Goal: Use online tool/utility: Use online tool/utility

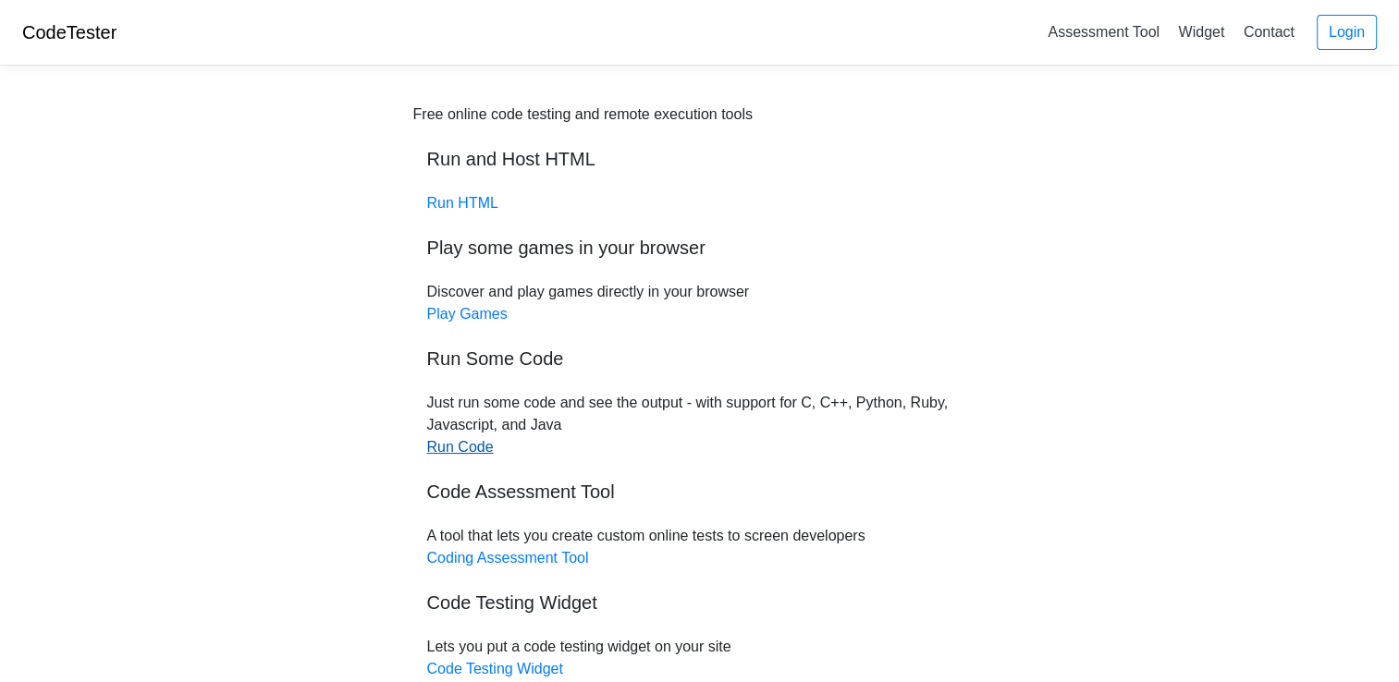
click at [466, 442] on link "Run Code" at bounding box center [460, 447] width 67 height 16
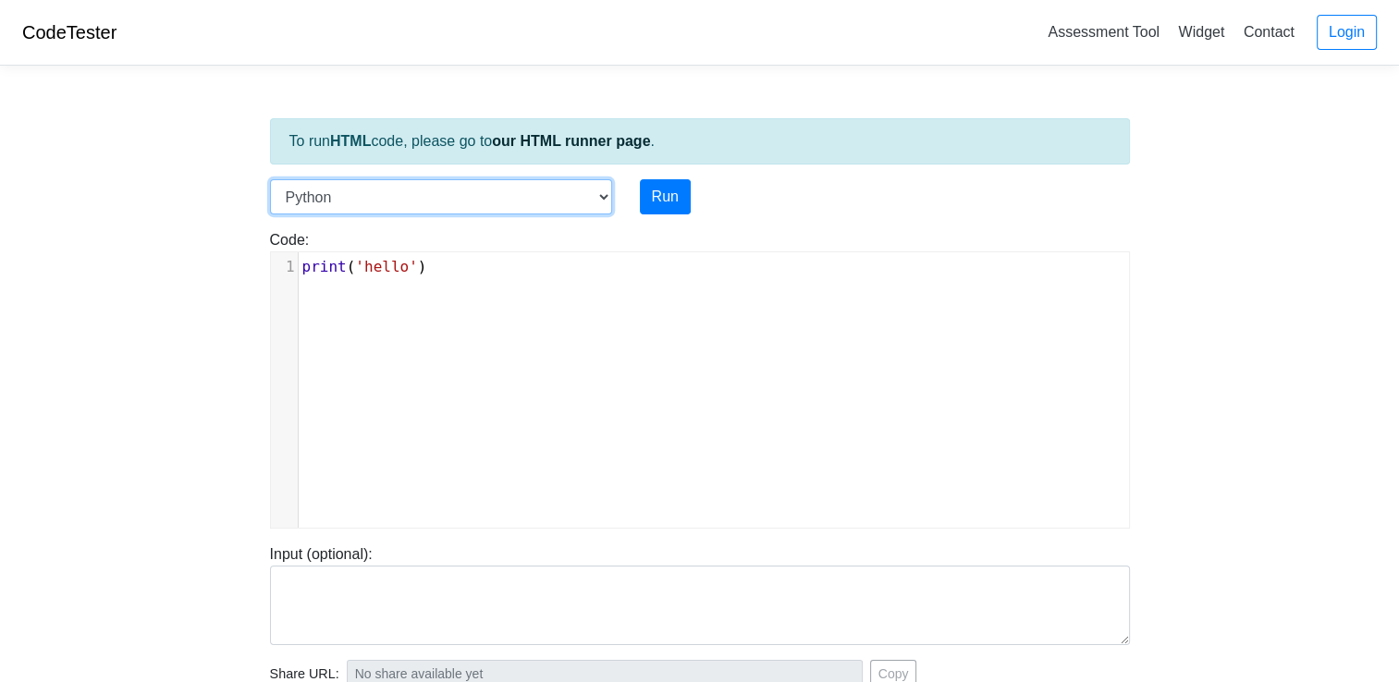
click at [600, 196] on select "C C++ Go Java Javascript Python Ruby" at bounding box center [441, 196] width 342 height 35
select select "c"
click at [270, 179] on select "C C++ Go Java Javascript Python Ruby" at bounding box center [441, 196] width 342 height 35
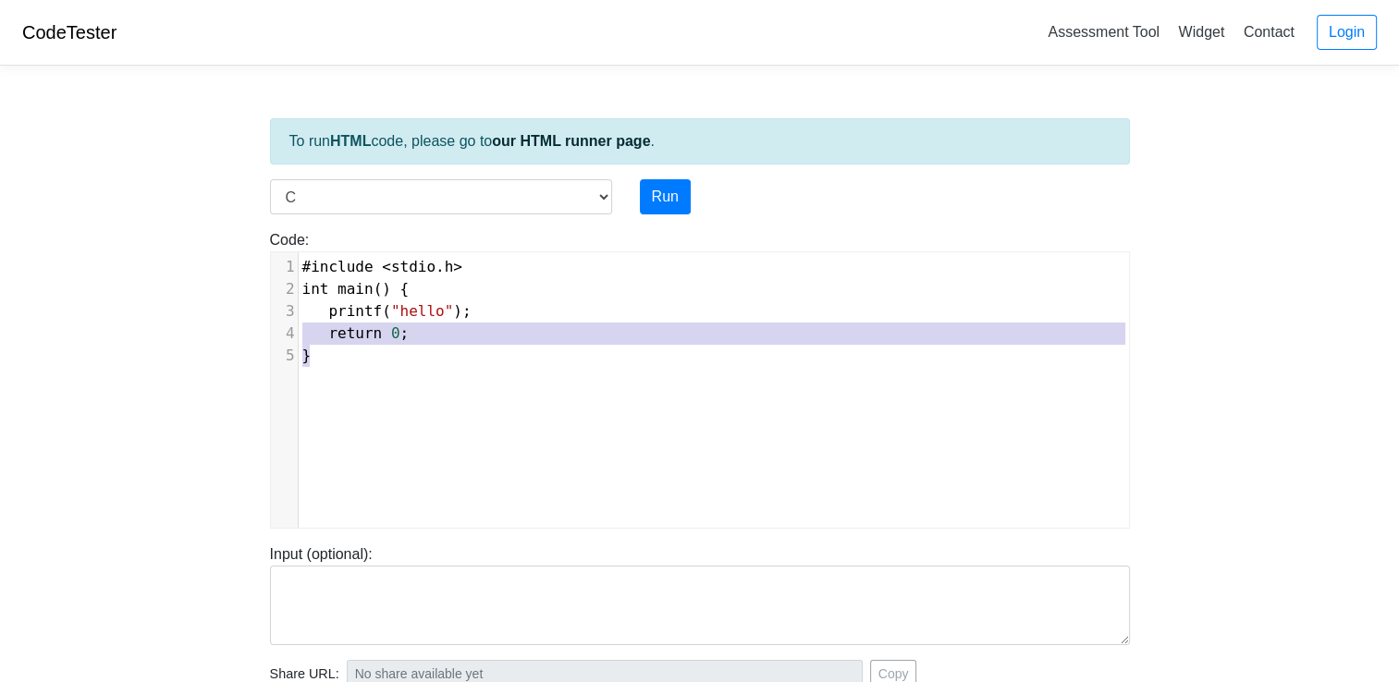
scroll to position [7, 0]
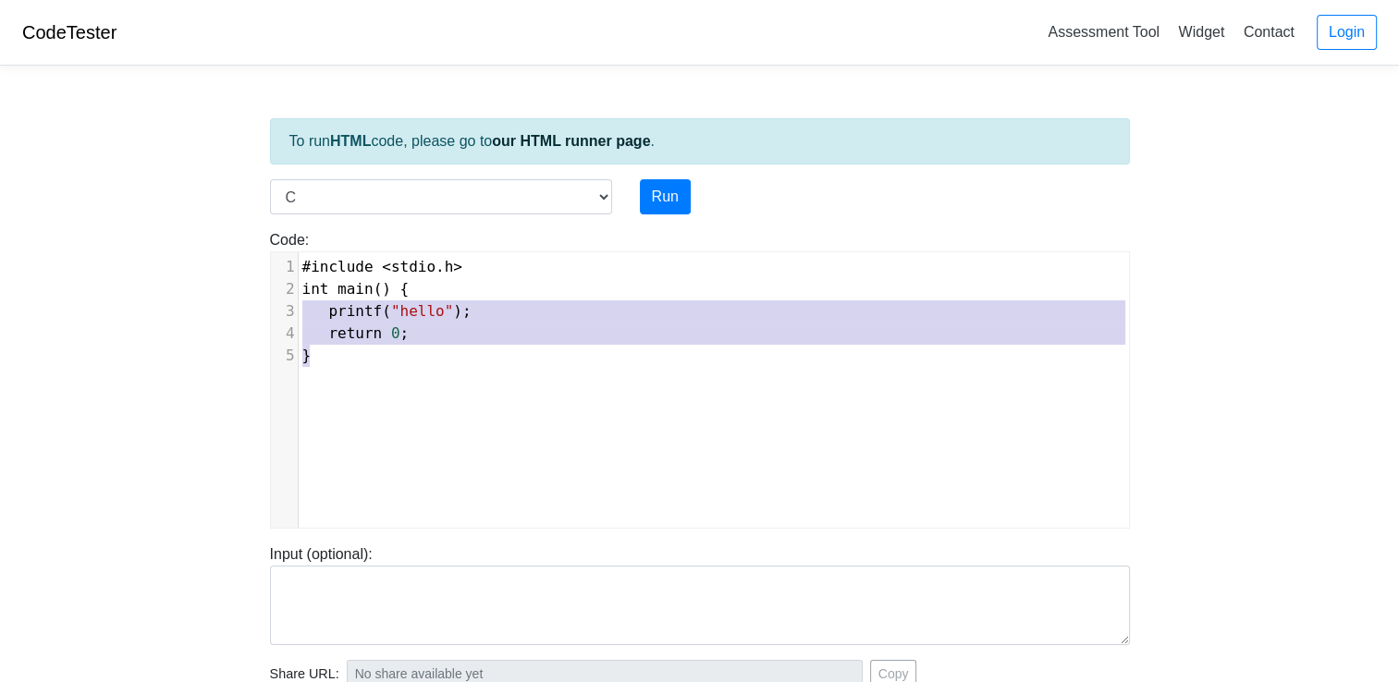
type textarea "#include <stdio.h> int main() { printf("hello"); return 0; }"
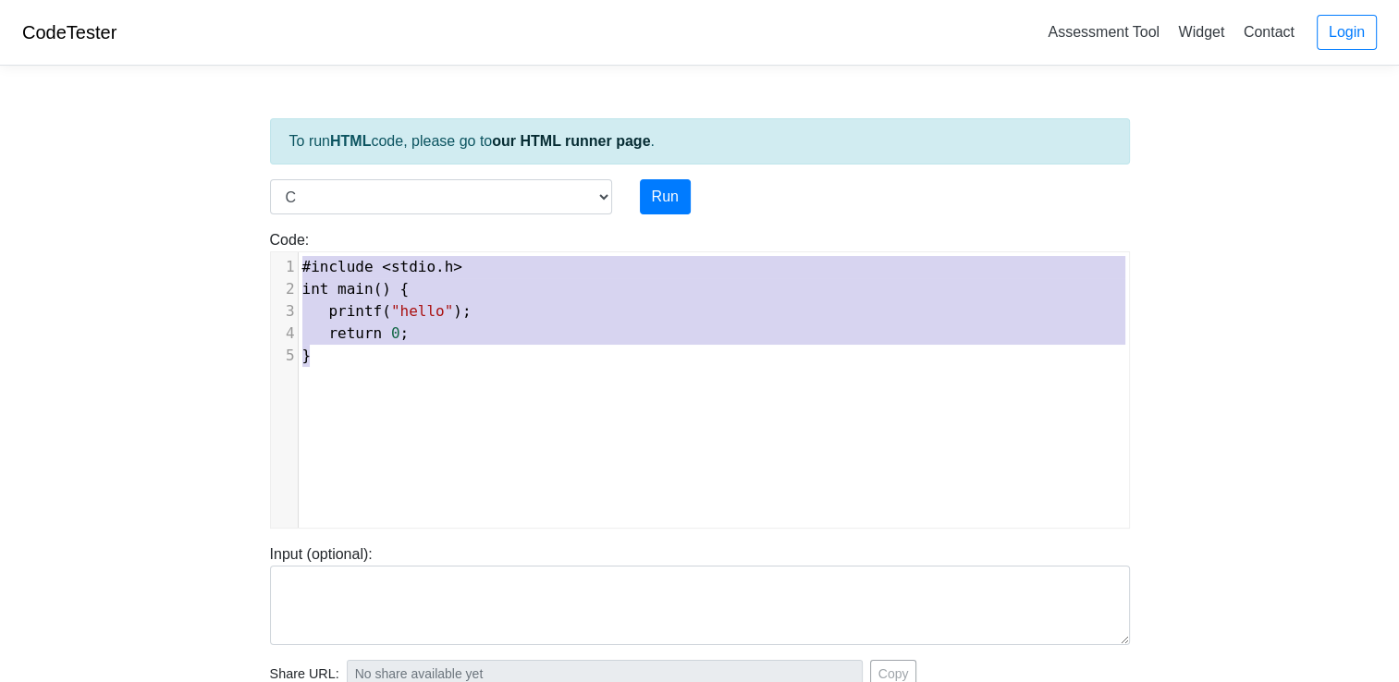
drag, startPoint x: 350, startPoint y: 360, endPoint x: 274, endPoint y: 258, distance: 127.4
click at [299, 258] on div "1 #include < stdio . h > 2 int main () { 3 printf ( "hello" ); 4 return 0 ; 5 }" at bounding box center [721, 311] width 844 height 111
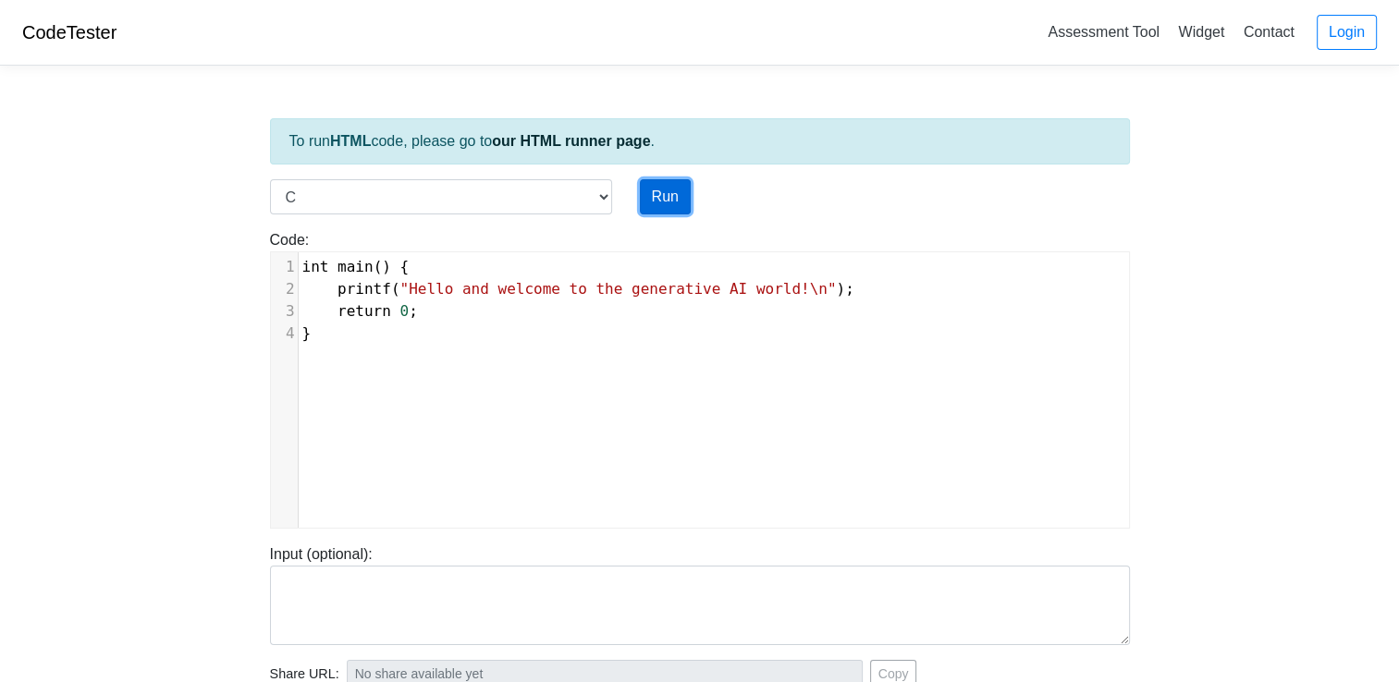
click at [681, 199] on button "Run" at bounding box center [665, 196] width 51 height 35
type input "[URL][DOMAIN_NAME]"
type textarea "Stdout: Hello and welcome to the generative AI world! Compile Output: main.c: I…"
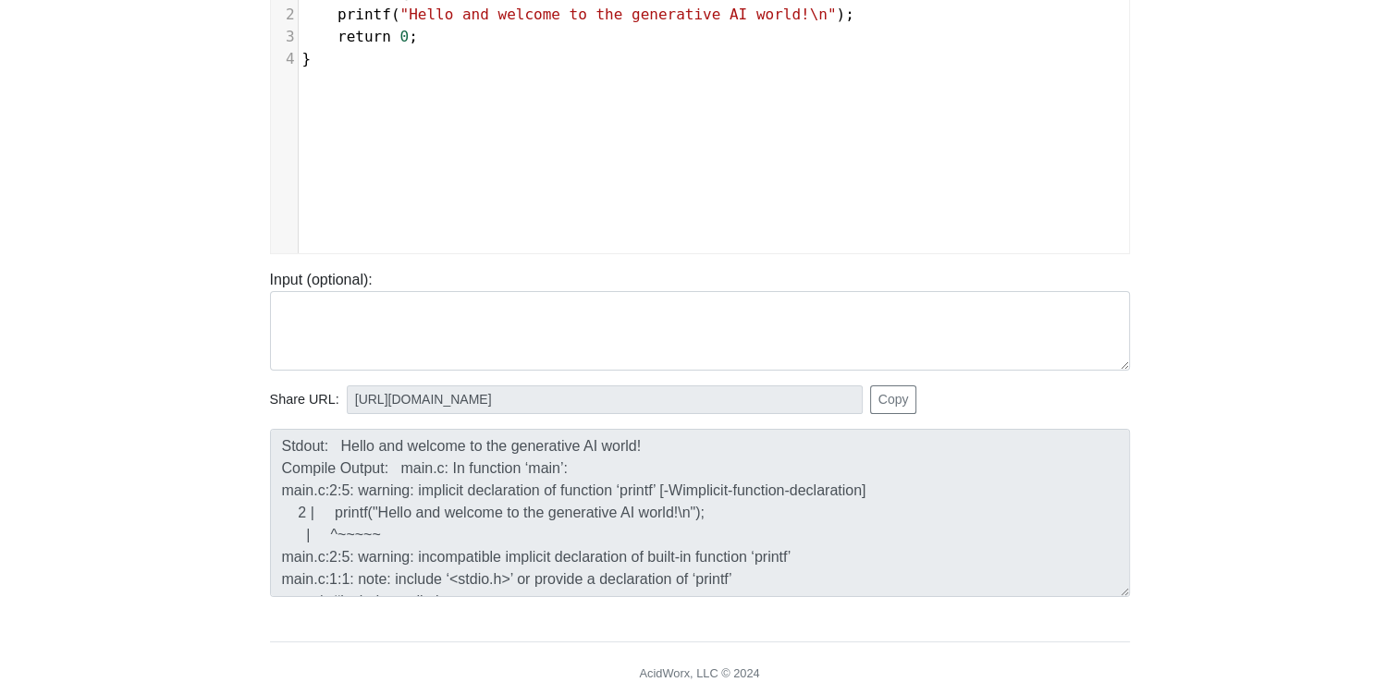
scroll to position [161, 0]
